Goal: Task Accomplishment & Management: Manage account settings

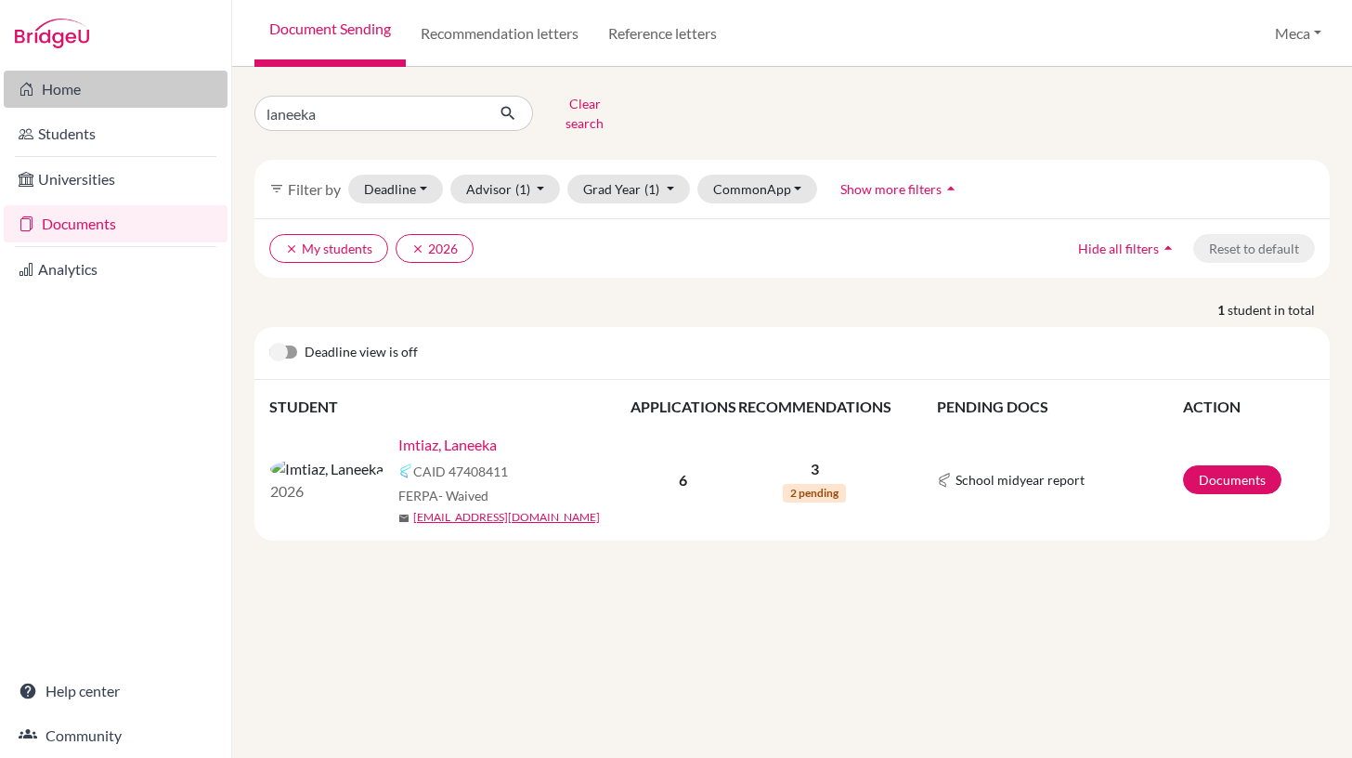
click at [84, 85] on link "Home" at bounding box center [116, 89] width 224 height 37
click at [573, 106] on button "Clear search" at bounding box center [584, 113] width 103 height 48
